Goal: Information Seeking & Learning: Learn about a topic

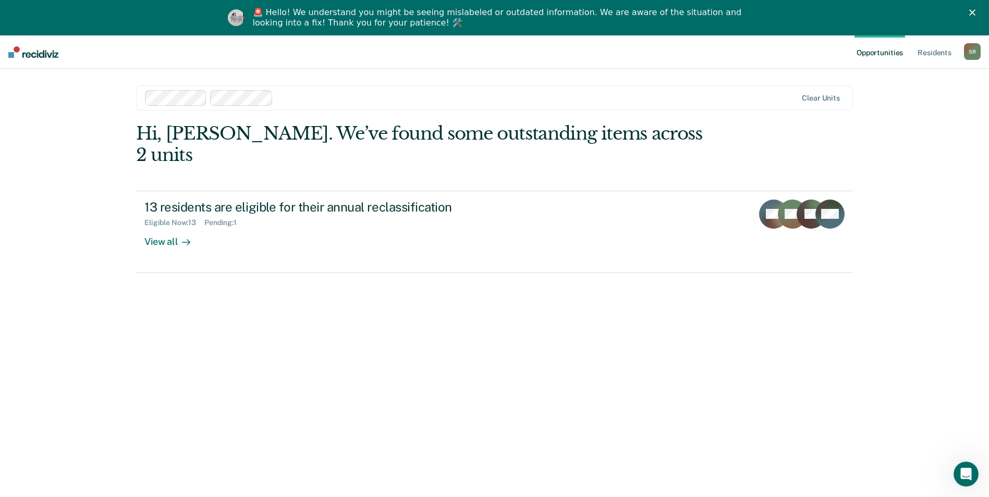
click at [307, 99] on div at bounding box center [537, 98] width 520 height 12
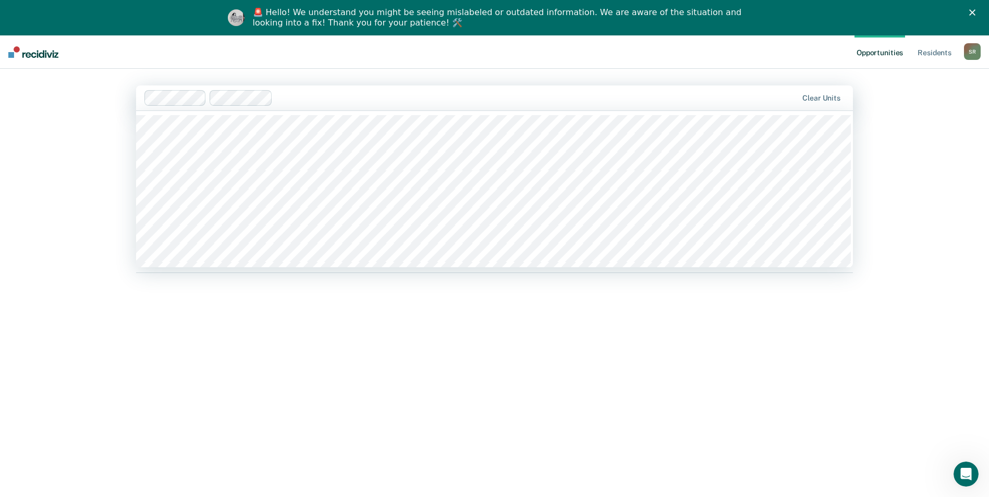
click at [258, 406] on div "Hi, [PERSON_NAME]. We’ve found some outstanding items across 2 units 13 residen…" at bounding box center [494, 313] width 717 height 381
click at [314, 91] on div at bounding box center [471, 98] width 654 height 16
type input "tcix"
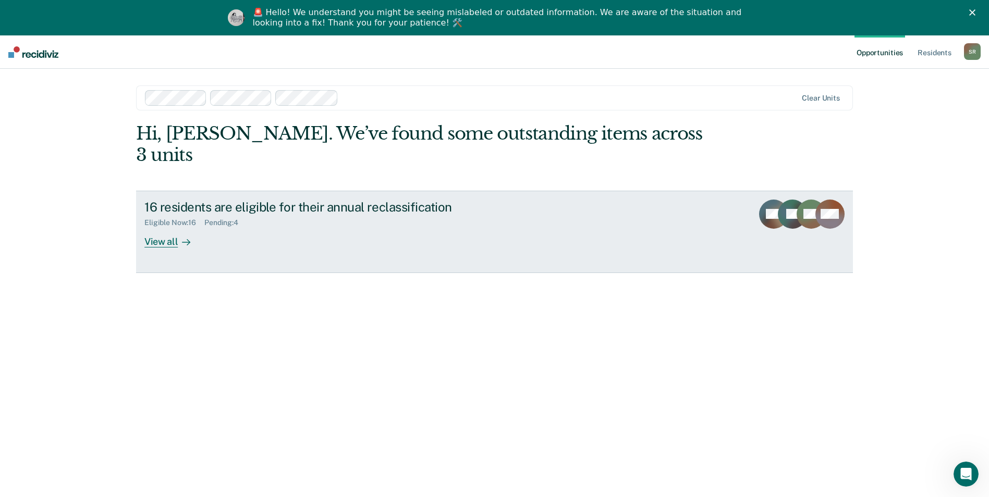
click at [173, 227] on div "View all" at bounding box center [173, 237] width 58 height 20
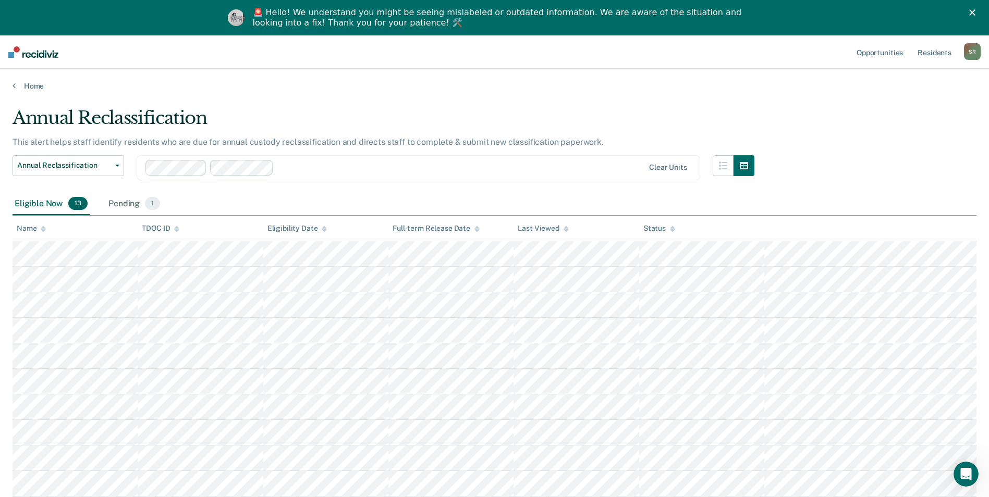
type input "r"
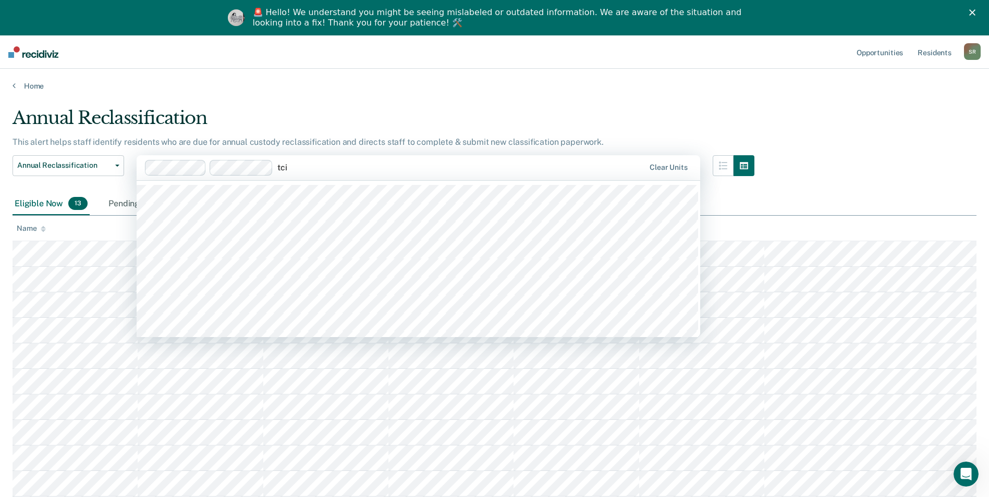
type input "tcix"
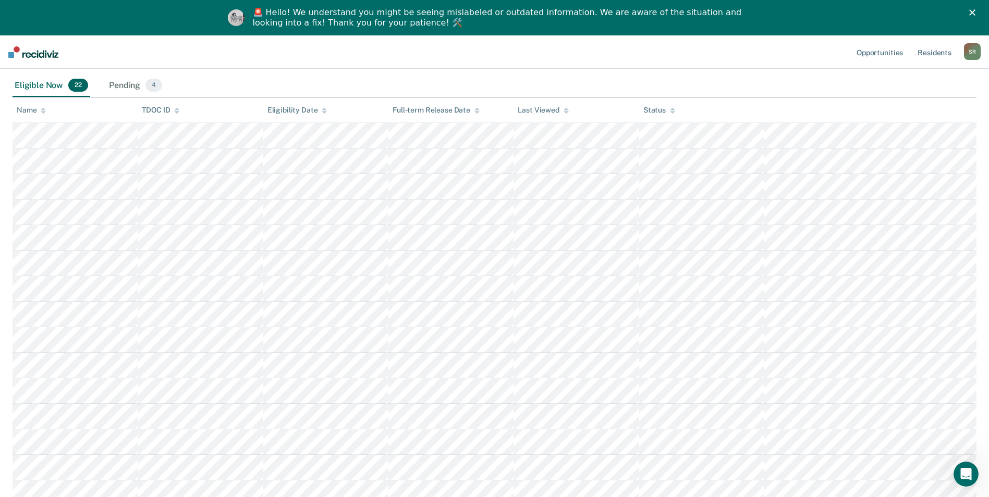
scroll to position [45, 0]
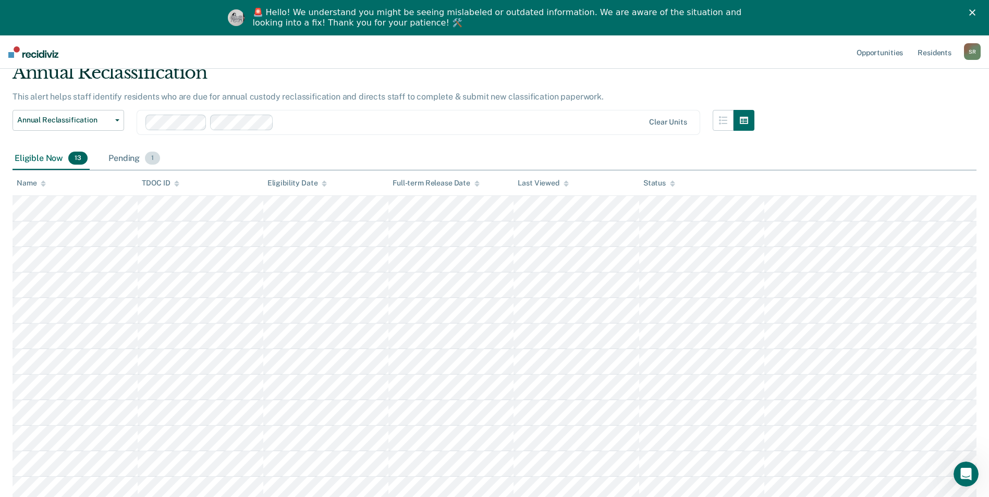
click at [131, 161] on div "Pending 1" at bounding box center [134, 159] width 56 height 23
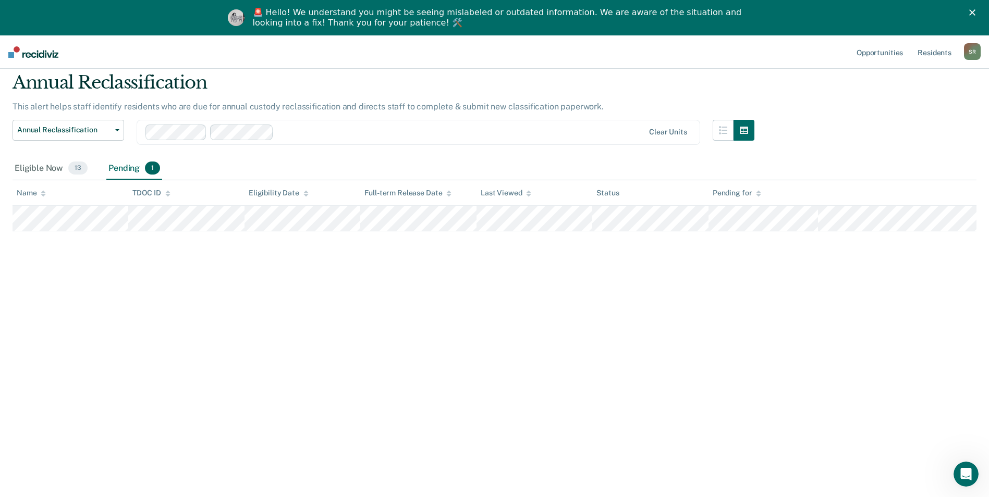
scroll to position [35, 0]
click at [113, 127] on button "Annual Reclassification" at bounding box center [69, 130] width 112 height 21
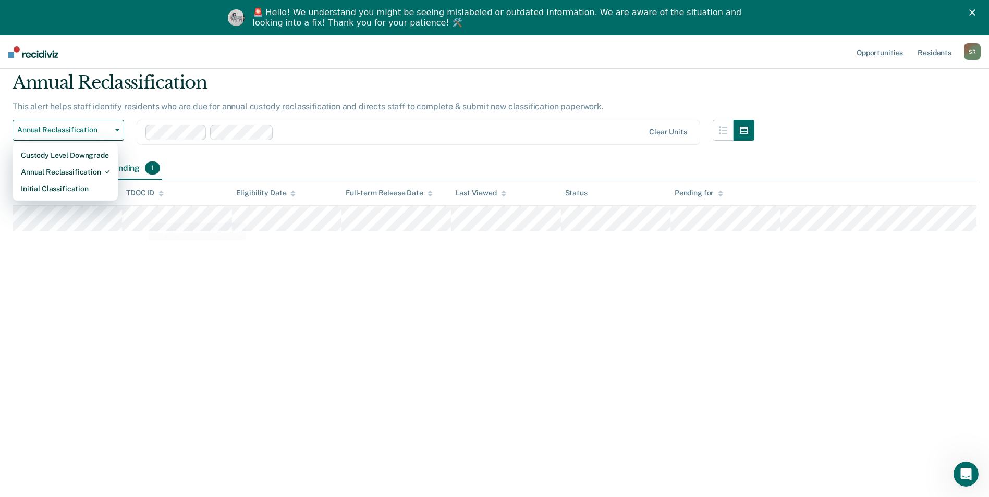
click at [140, 309] on div "Annual Reclassification This alert helps staff identify residents who are due f…" at bounding box center [495, 245] width 964 height 347
